Goal: Task Accomplishment & Management: Use online tool/utility

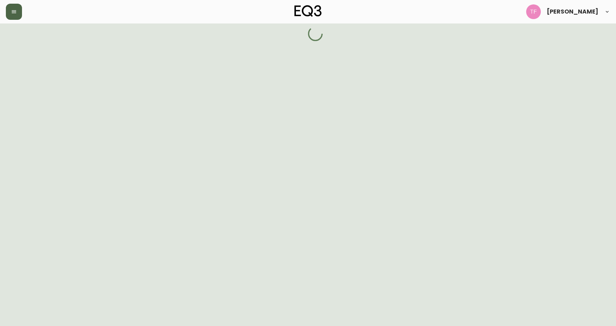
click at [21, 13] on button "button" at bounding box center [14, 12] width 16 height 16
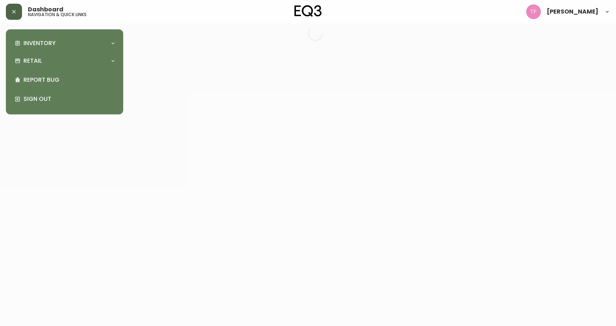
click at [6, 11] on button "button" at bounding box center [14, 12] width 16 height 16
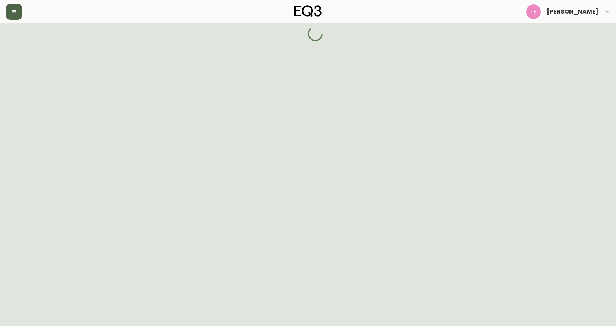
drag, startPoint x: 16, startPoint y: 14, endPoint x: 17, endPoint y: 22, distance: 7.7
click at [16, 14] on icon "button" at bounding box center [14, 12] width 6 height 6
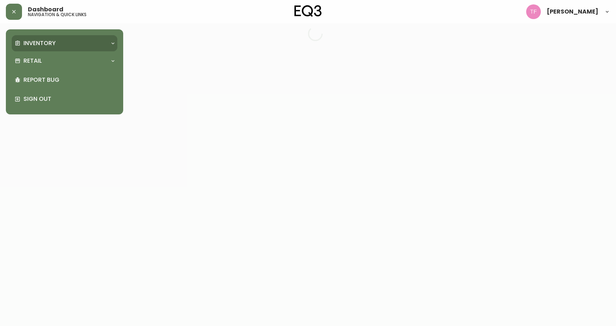
click at [32, 41] on p "Inventory" at bounding box center [39, 43] width 32 height 8
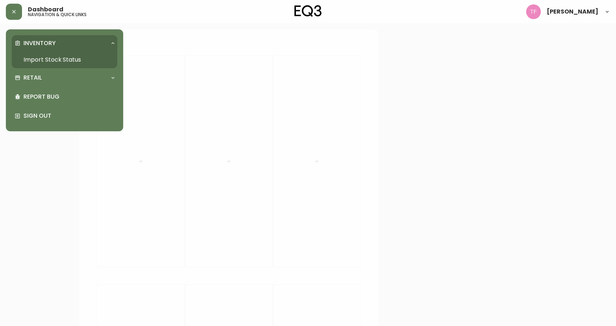
click at [44, 57] on link "Import Stock Status" at bounding box center [65, 59] width 106 height 17
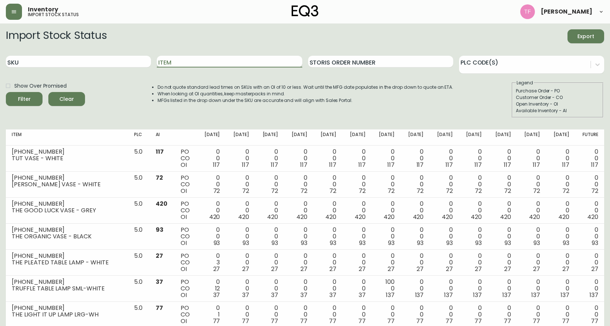
click at [181, 58] on input "Item" at bounding box center [229, 62] width 145 height 12
type input "acel"
click at [6, 92] on button "Filter" at bounding box center [24, 99] width 37 height 14
